Goal: Task Accomplishment & Management: Complete application form

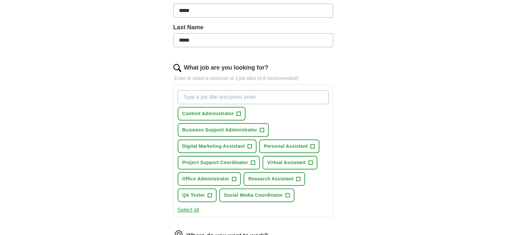
scroll to position [177, 0]
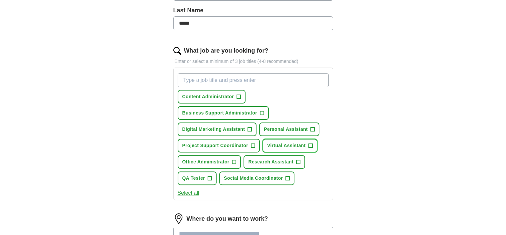
click at [310, 143] on span "+" at bounding box center [310, 145] width 4 height 5
click at [297, 159] on span "+" at bounding box center [298, 161] width 4 height 5
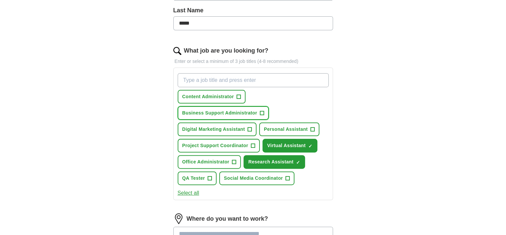
click at [260, 110] on span "+" at bounding box center [262, 112] width 4 height 5
click at [238, 94] on span "+" at bounding box center [239, 96] width 4 height 5
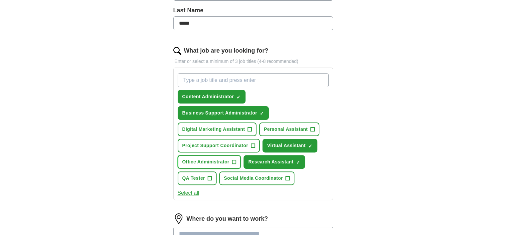
click at [233, 159] on span "+" at bounding box center [234, 161] width 4 height 5
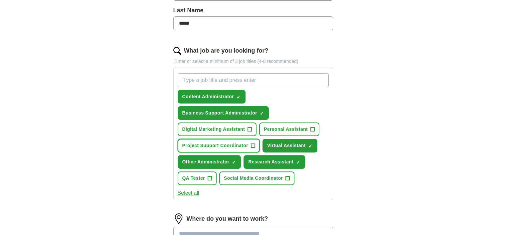
click at [253, 143] on span "+" at bounding box center [253, 145] width 4 height 5
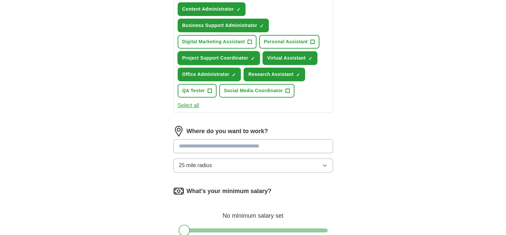
scroll to position [266, 0]
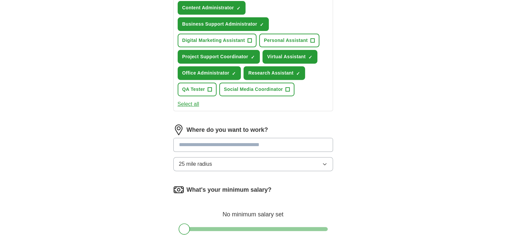
click at [234, 161] on button "25 mile radius" at bounding box center [253, 164] width 160 height 14
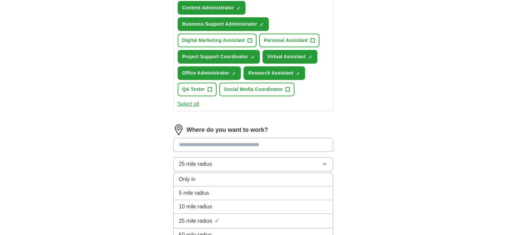
click at [229, 175] on div "Only in" at bounding box center [253, 179] width 148 height 8
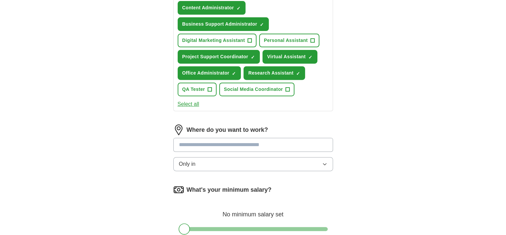
click at [222, 142] on input at bounding box center [253, 145] width 160 height 14
type input "******"
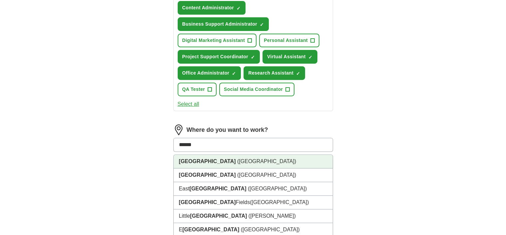
click at [237, 158] on span "([GEOGRAPHIC_DATA])" at bounding box center [266, 161] width 59 height 6
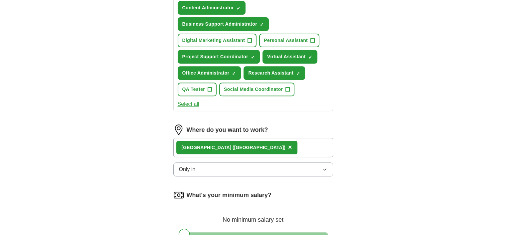
click at [159, 160] on div "Let ApplyIQ do the hard work of searching and applying for jobs. Just tell us w…" at bounding box center [253, 42] width 213 height 502
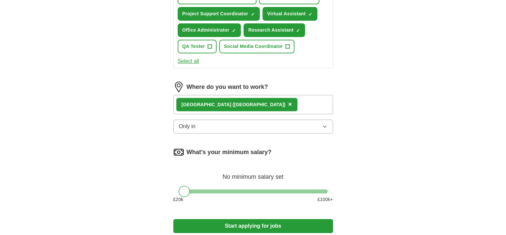
scroll to position [310, 0]
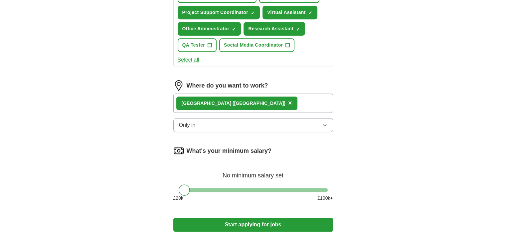
click at [271, 101] on div "[GEOGRAPHIC_DATA] ([GEOGRAPHIC_DATA]) ×" at bounding box center [253, 102] width 160 height 19
click at [288, 100] on span "×" at bounding box center [290, 102] width 4 height 7
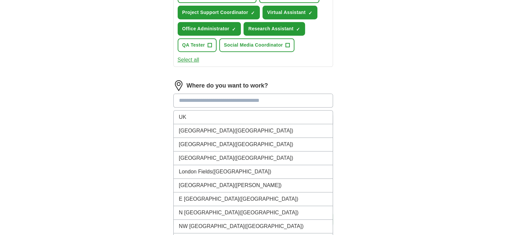
click at [217, 100] on input at bounding box center [253, 100] width 160 height 14
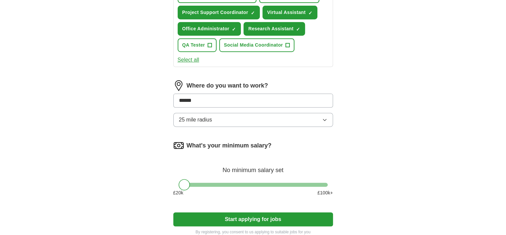
drag, startPoint x: 217, startPoint y: 100, endPoint x: 140, endPoint y: 98, distance: 76.6
type input "****"
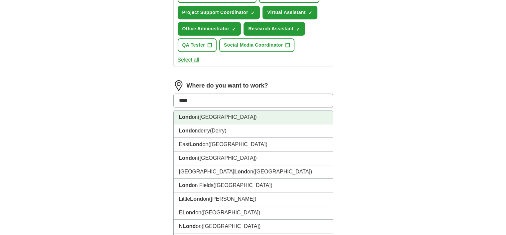
click at [195, 115] on li "Lond on ([GEOGRAPHIC_DATA])" at bounding box center [253, 117] width 159 height 14
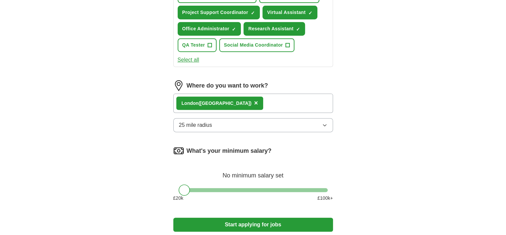
click at [186, 125] on span "25 mile radius" at bounding box center [195, 125] width 33 height 8
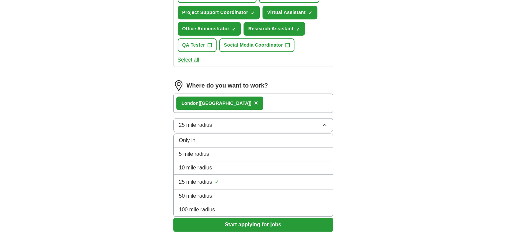
click at [194, 136] on span "Only in" at bounding box center [187, 140] width 17 height 8
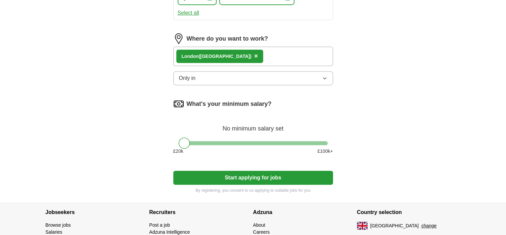
scroll to position [397, 0]
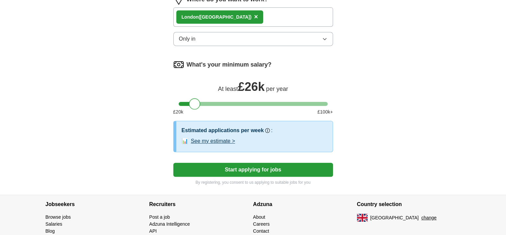
drag, startPoint x: 184, startPoint y: 103, endPoint x: 194, endPoint y: 104, distance: 9.7
click at [194, 104] on div at bounding box center [194, 103] width 11 height 11
drag, startPoint x: 326, startPoint y: 101, endPoint x: 248, endPoint y: 101, distance: 78.2
click at [248, 102] on div at bounding box center [253, 104] width 149 height 4
drag, startPoint x: 181, startPoint y: 101, endPoint x: 196, endPoint y: 103, distance: 15.9
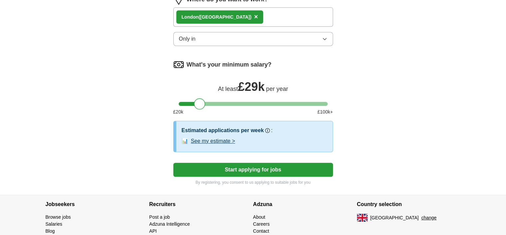
click at [196, 103] on div at bounding box center [253, 104] width 149 height 4
click at [252, 165] on button "Start applying for jobs" at bounding box center [253, 170] width 160 height 14
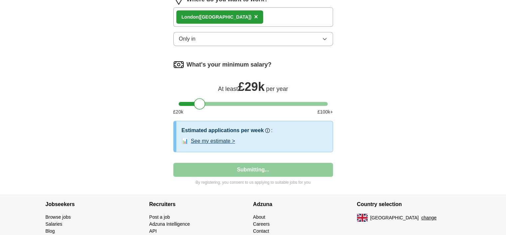
select select "**"
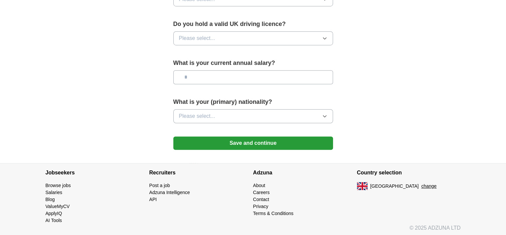
scroll to position [454, 0]
click at [500, 192] on section "Jobseekers Browse jobs Salaries Blog ValueMyCV ApplyIQ AI Tools Recruiters API" at bounding box center [253, 200] width 506 height 74
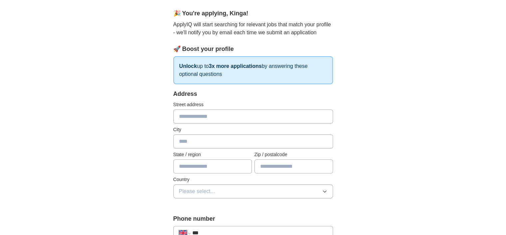
scroll to position [44, 0]
